Goal: Transaction & Acquisition: Obtain resource

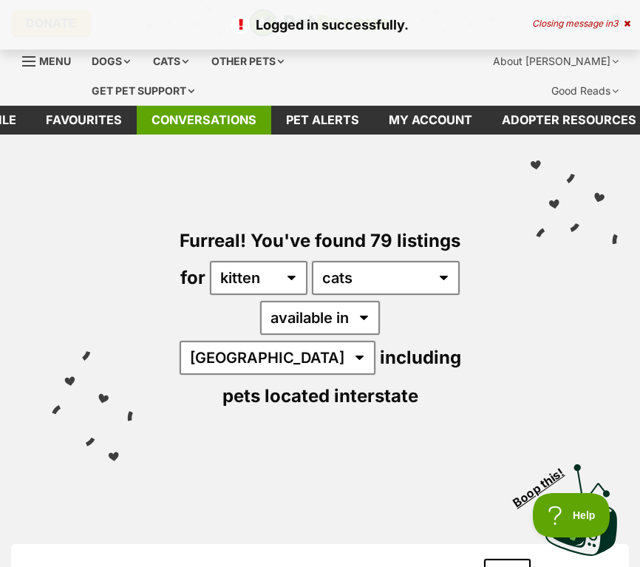
click at [248, 116] on link "Conversations" at bounding box center [204, 120] width 134 height 29
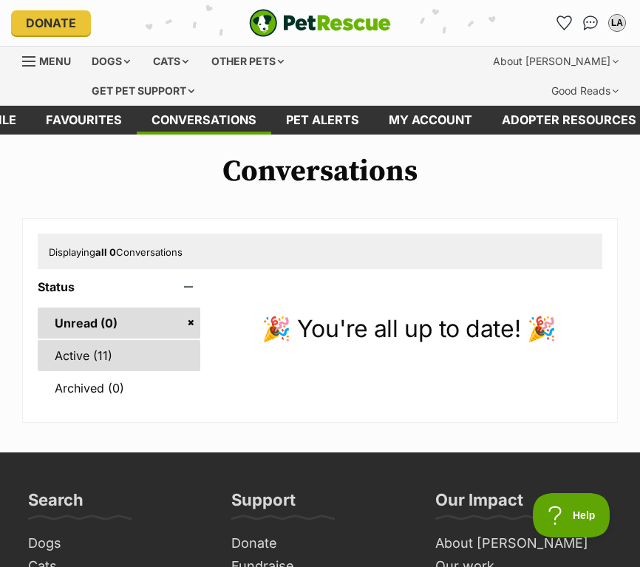
click at [91, 355] on link "Active (11)" at bounding box center [119, 355] width 163 height 31
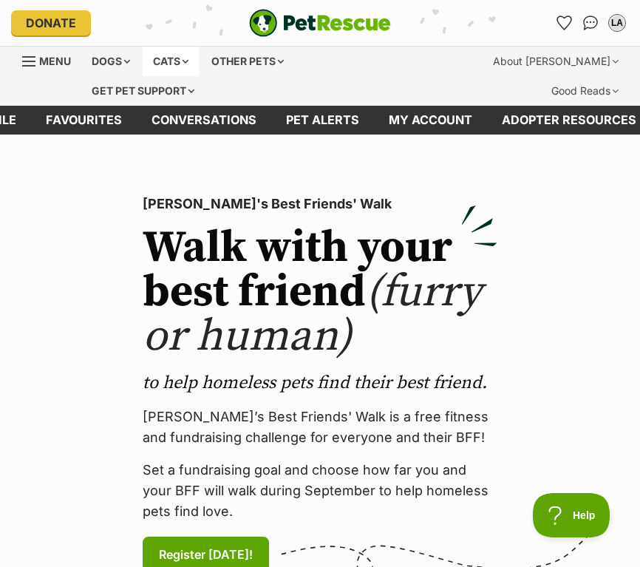
click at [177, 65] on div "Cats" at bounding box center [171, 62] width 56 height 30
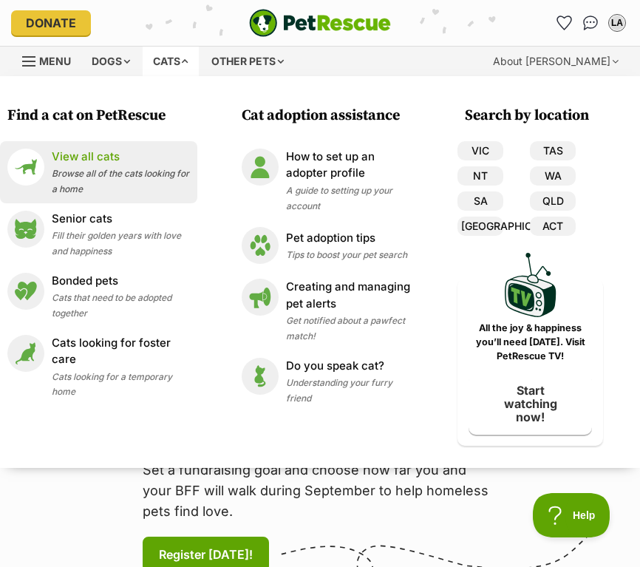
click at [112, 169] on span "Browse all of the cats looking for a home" at bounding box center [120, 181] width 137 height 27
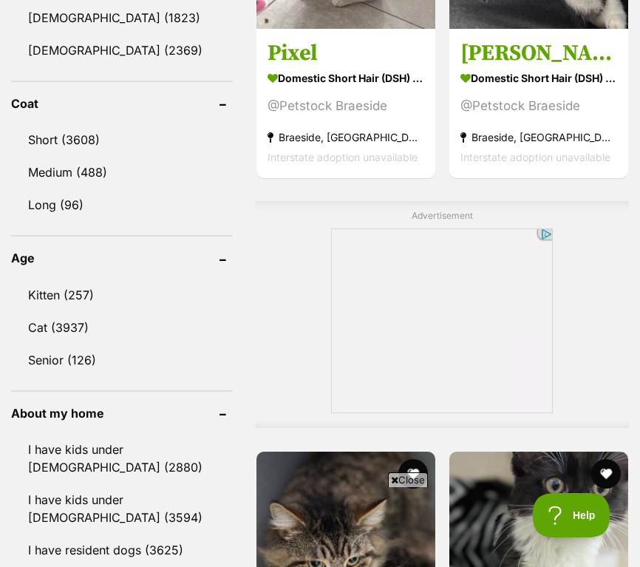
scroll to position [1417, 0]
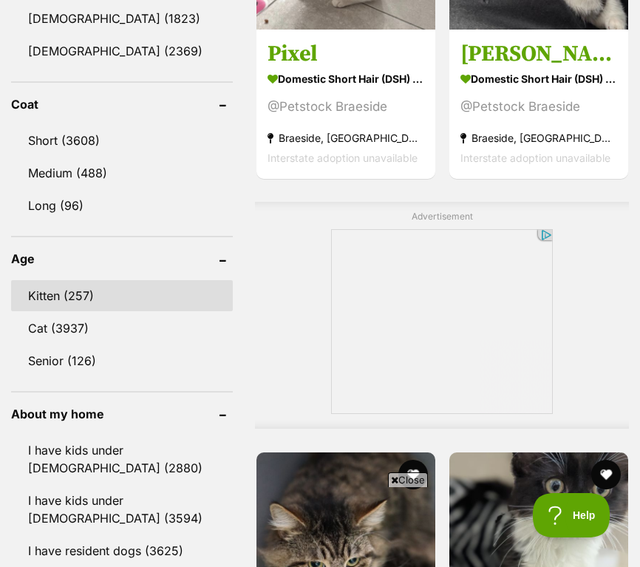
click at [72, 298] on link "Kitten (257)" at bounding box center [122, 295] width 222 height 31
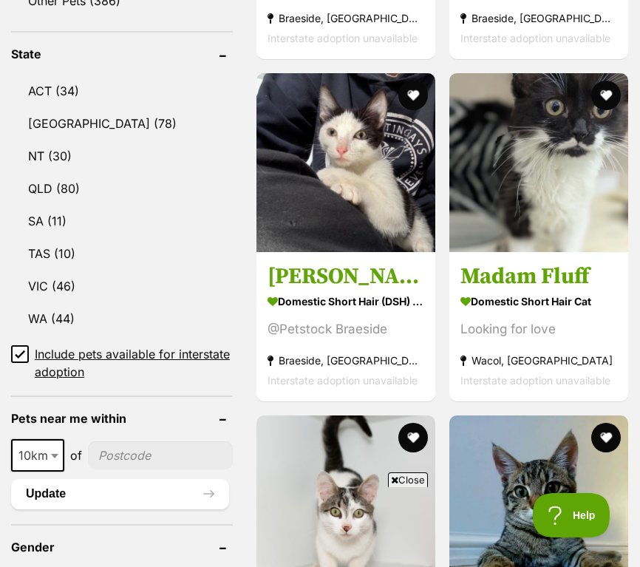
scroll to position [889, 0]
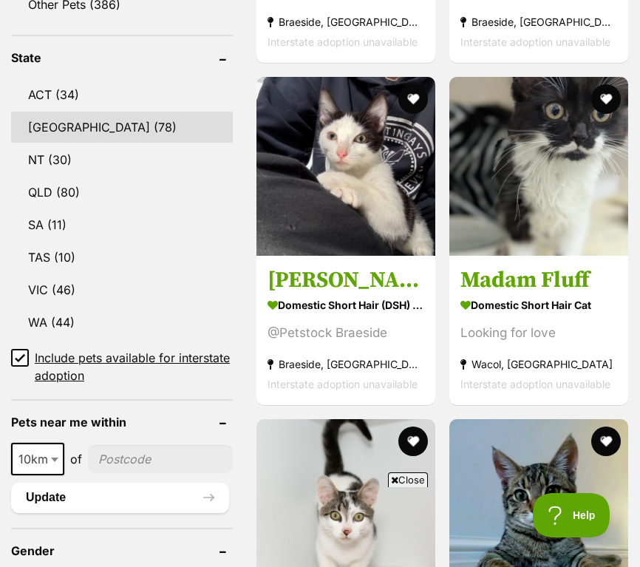
click at [70, 112] on link "NSW (78)" at bounding box center [122, 127] width 222 height 31
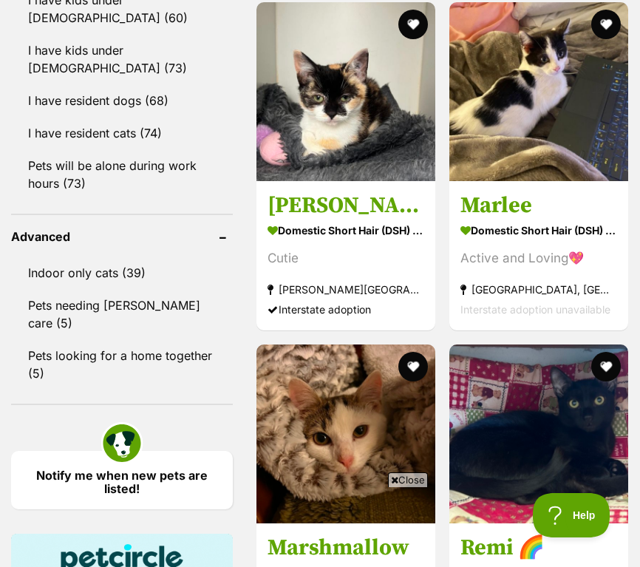
scroll to position [2002, 0]
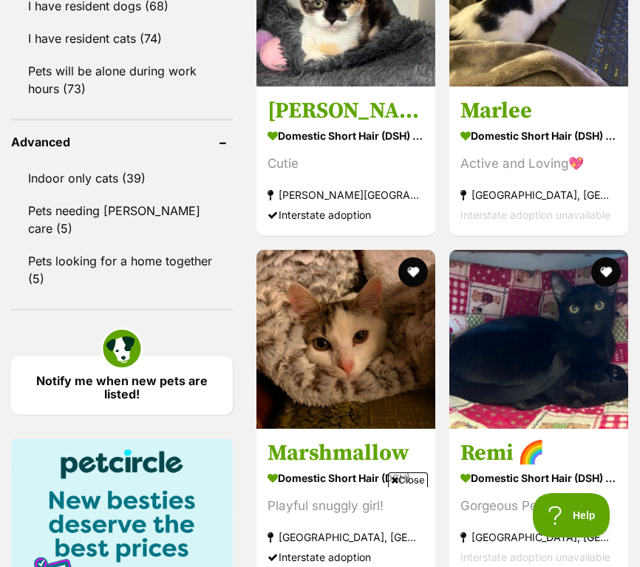
click at [417, 481] on span "Close" at bounding box center [408, 479] width 40 height 15
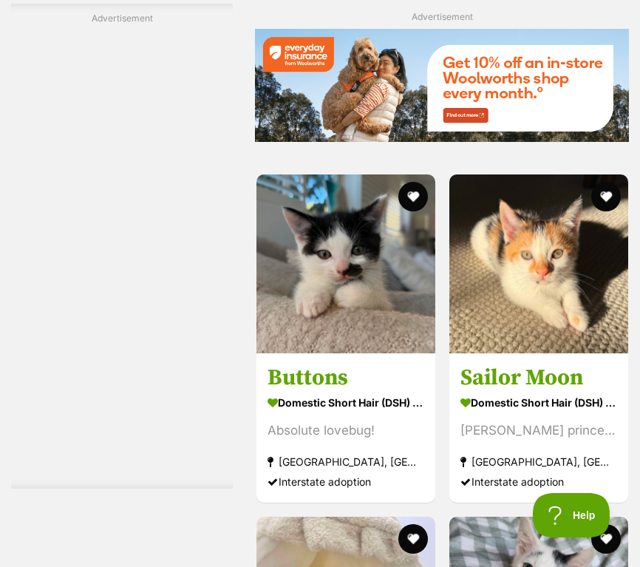
scroll to position [3365, 0]
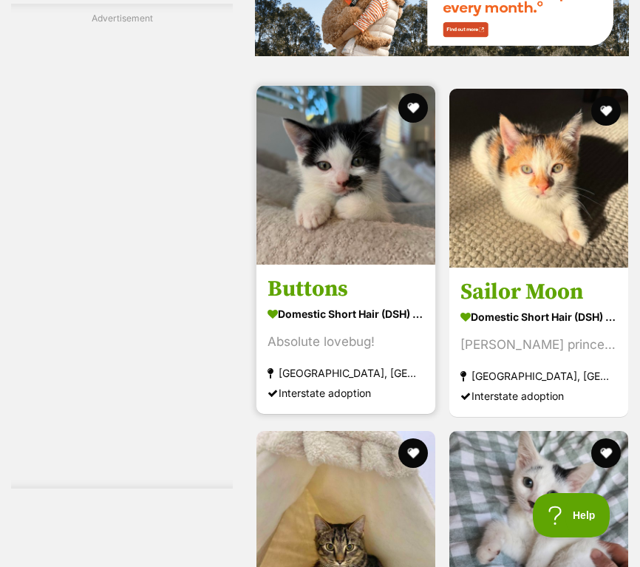
click at [293, 150] on img at bounding box center [345, 175] width 179 height 179
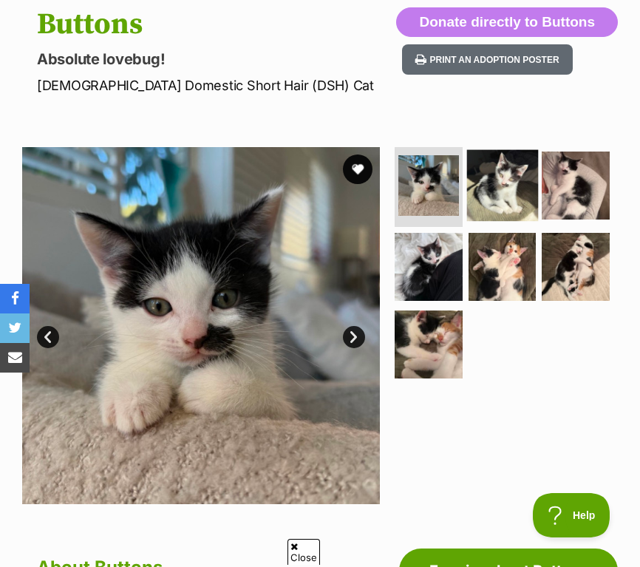
scroll to position [191, 0]
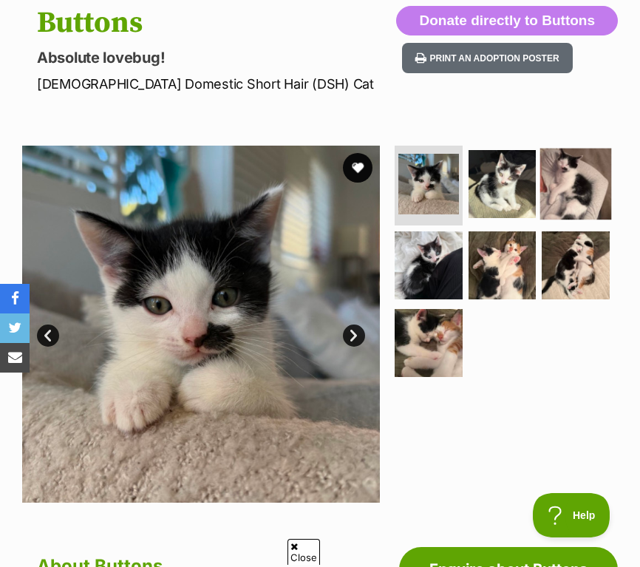
click at [562, 191] on img at bounding box center [575, 183] width 71 height 71
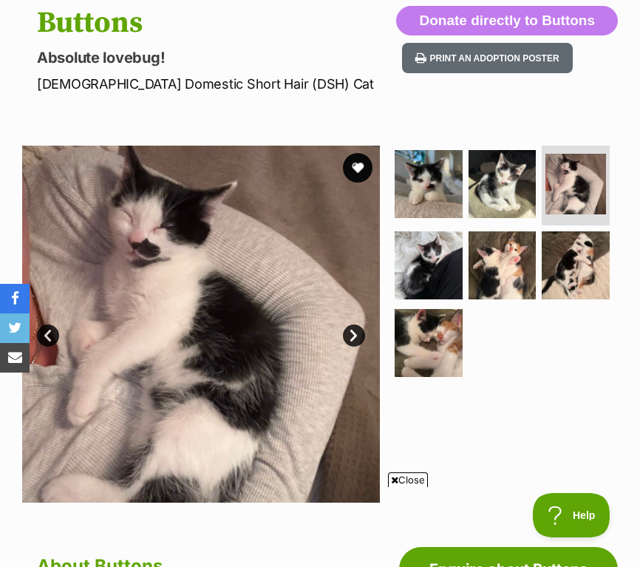
scroll to position [0, 0]
click at [415, 478] on span "Close" at bounding box center [408, 479] width 40 height 15
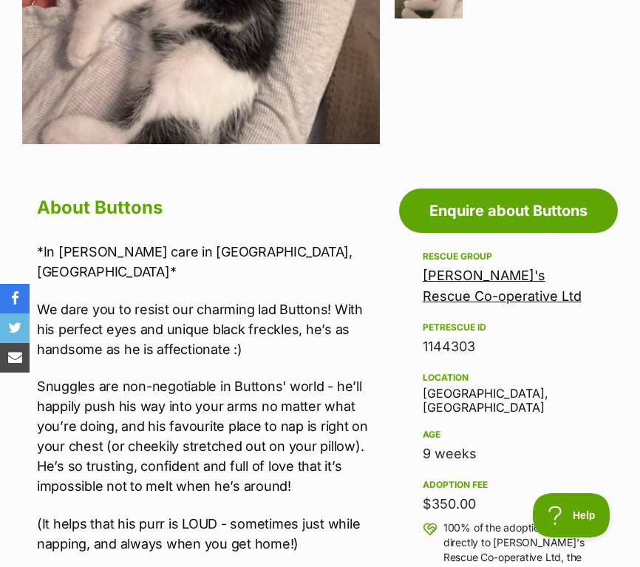
scroll to position [654, 0]
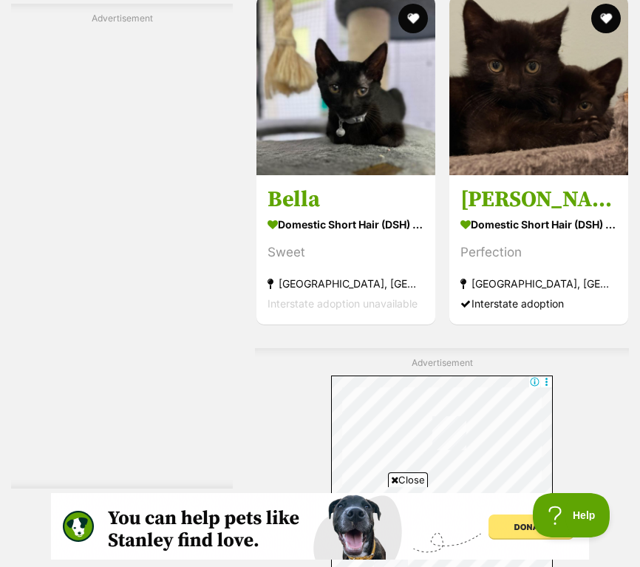
click at [400, 482] on span "Close" at bounding box center [408, 479] width 40 height 15
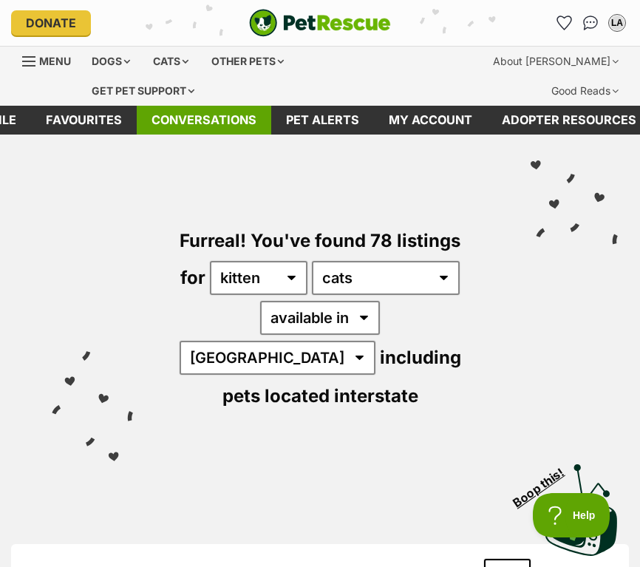
click at [225, 119] on link "Conversations" at bounding box center [204, 120] width 134 height 29
